Goal: Navigation & Orientation: Find specific page/section

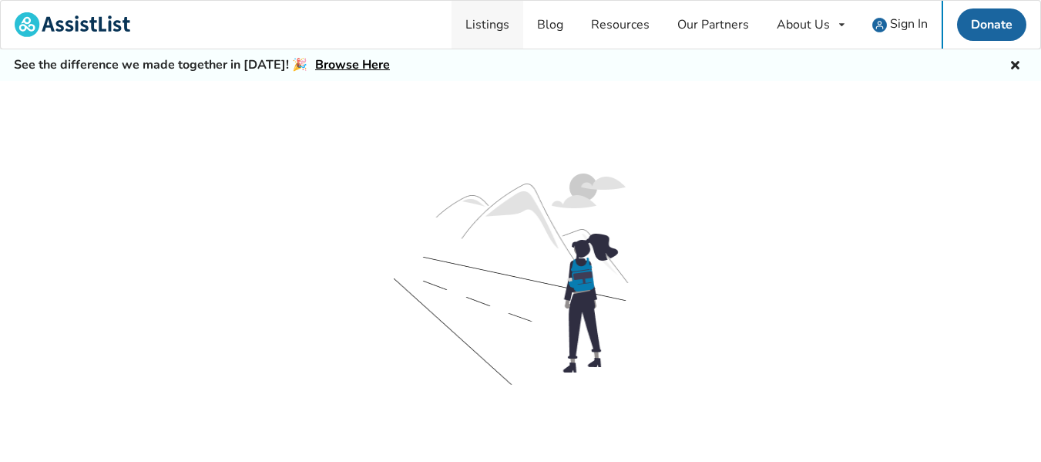
click at [501, 19] on link "Listings" at bounding box center [488, 25] width 72 height 48
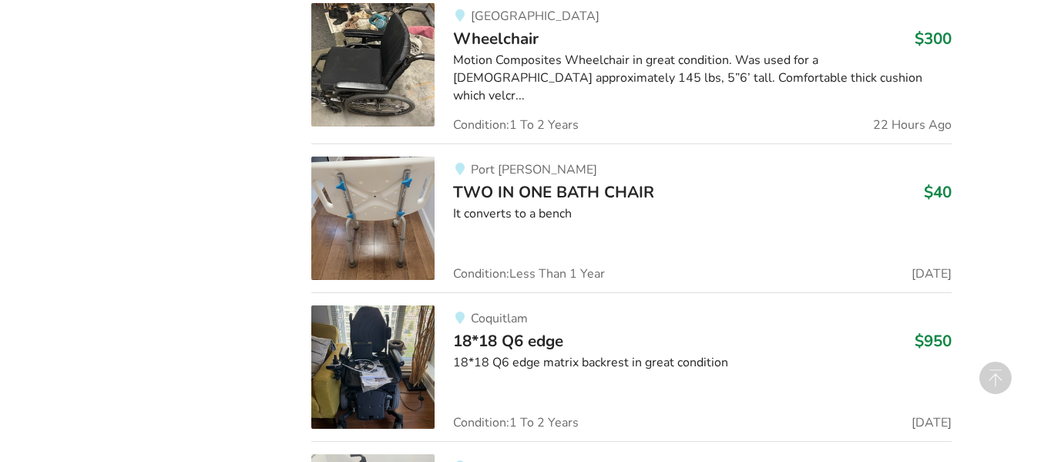
scroll to position [2501, 0]
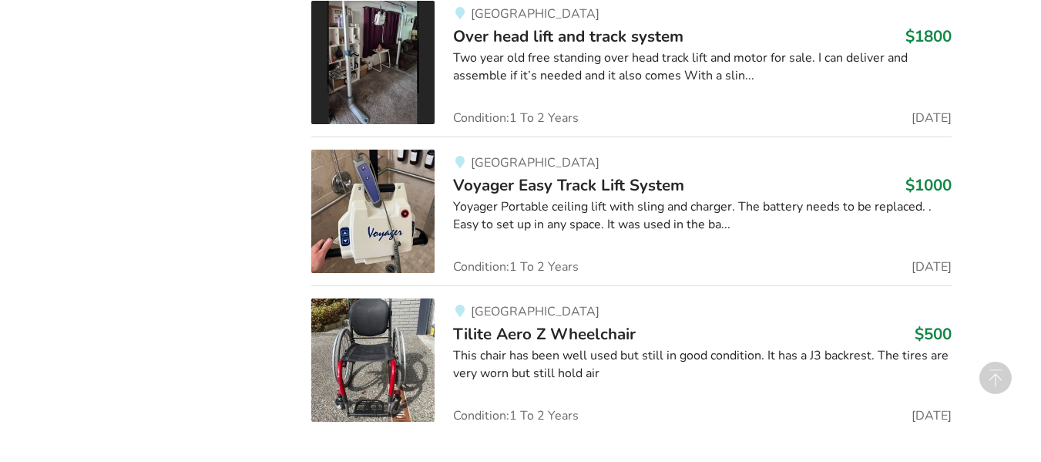
scroll to position [3211, 0]
